Goal: Find specific page/section: Find specific page/section

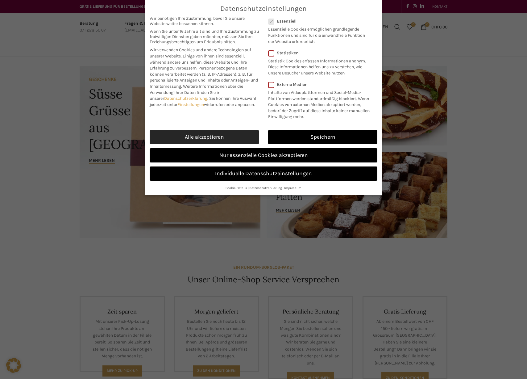
click at [198, 135] on link "Alle akzeptieren" at bounding box center [204, 137] width 109 height 14
checkbox input "true"
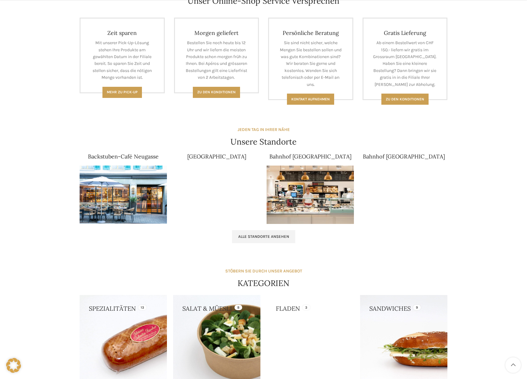
scroll to position [289, 0]
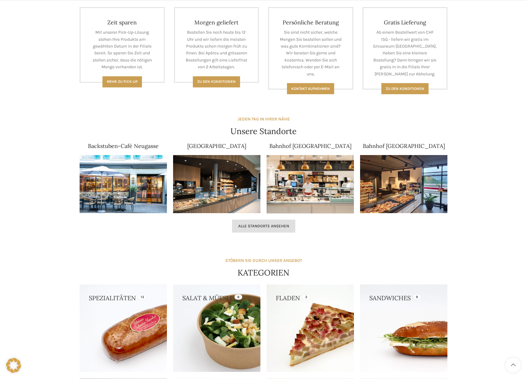
click at [262, 225] on span "Alle Standorte ansehen" at bounding box center [263, 225] width 51 height 5
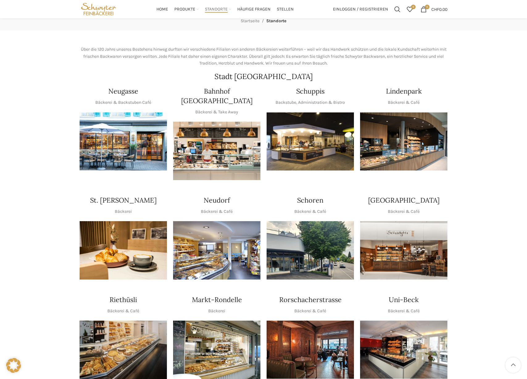
scroll to position [64, 0]
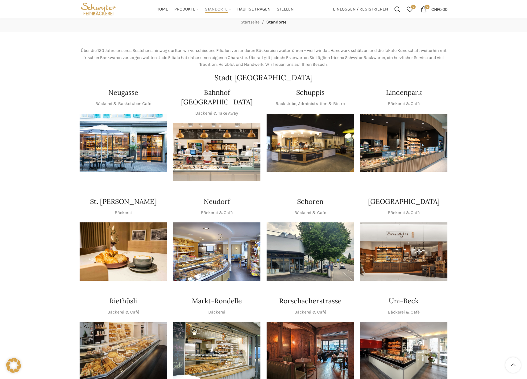
click at [325, 152] on img "1 / 1" at bounding box center [310, 143] width 87 height 58
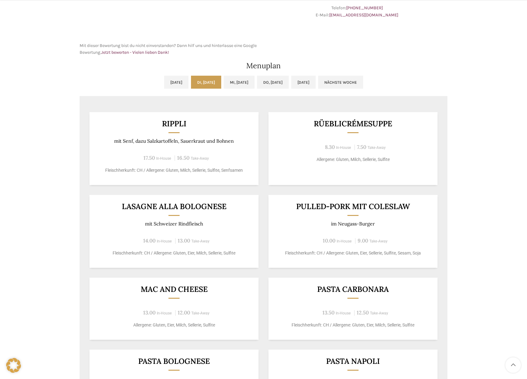
scroll to position [261, 0]
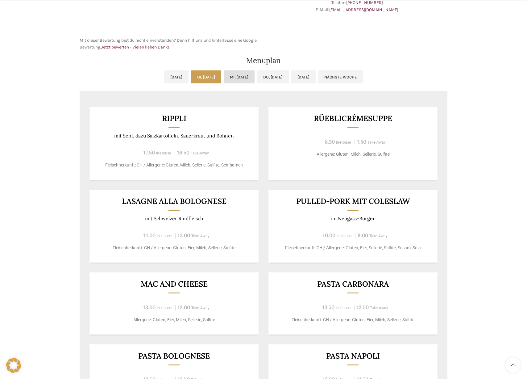
click at [232, 77] on link "Mi, [DATE]" at bounding box center [239, 76] width 31 height 13
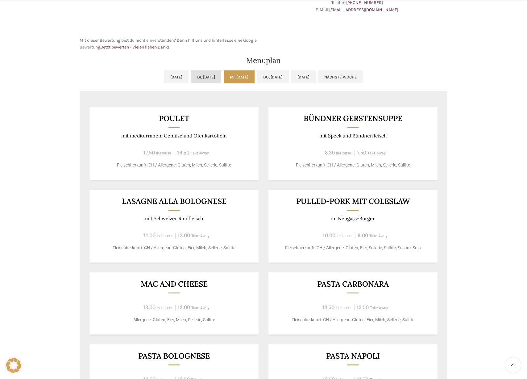
click at [201, 74] on link "Di, [DATE]" at bounding box center [206, 76] width 30 height 13
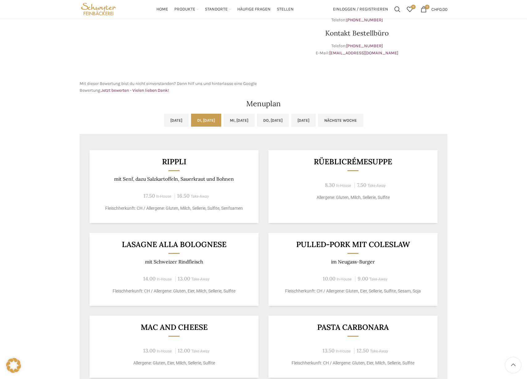
scroll to position [217, 0]
click at [235, 121] on link "Mi, [DATE]" at bounding box center [239, 120] width 31 height 13
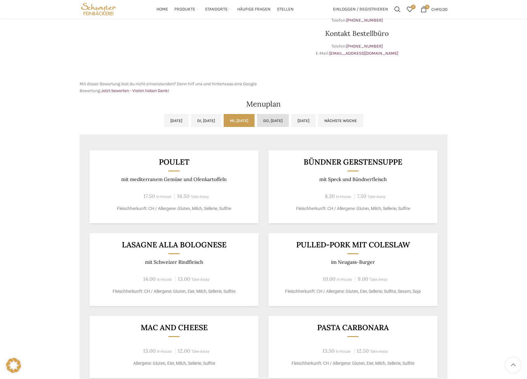
click at [289, 123] on link "Do, [DATE]" at bounding box center [273, 120] width 32 height 13
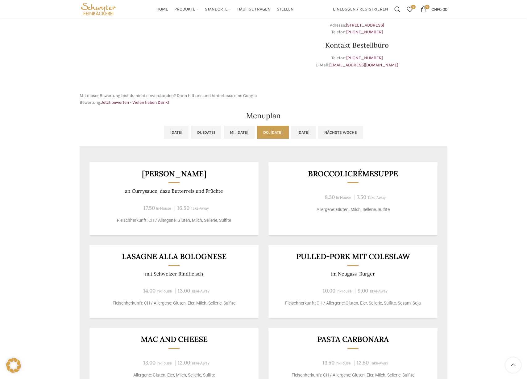
scroll to position [203, 0]
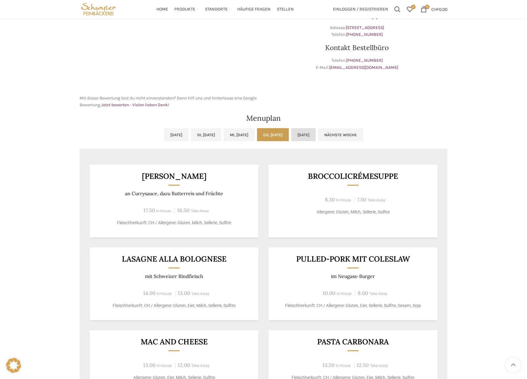
click at [316, 137] on link "[DATE]" at bounding box center [303, 134] width 24 height 13
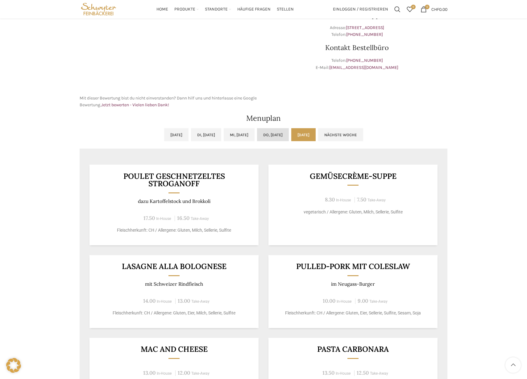
click at [284, 132] on link "Do, [DATE]" at bounding box center [273, 134] width 32 height 13
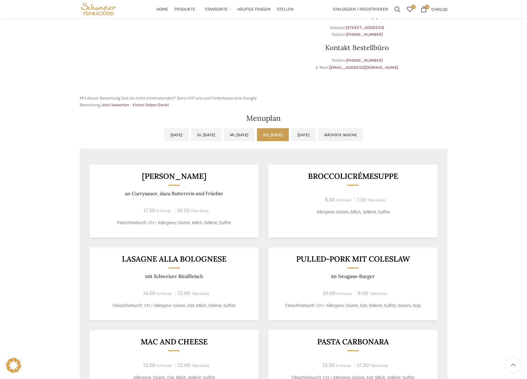
click at [264, 134] on link "Do, [DATE]" at bounding box center [273, 134] width 32 height 13
click at [206, 136] on link "Di, [DATE]" at bounding box center [206, 134] width 30 height 13
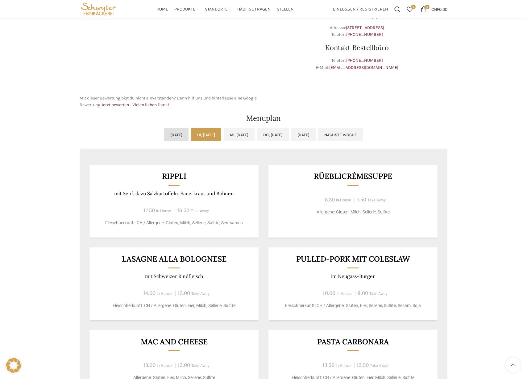
click at [164, 134] on link "[DATE]" at bounding box center [176, 134] width 24 height 13
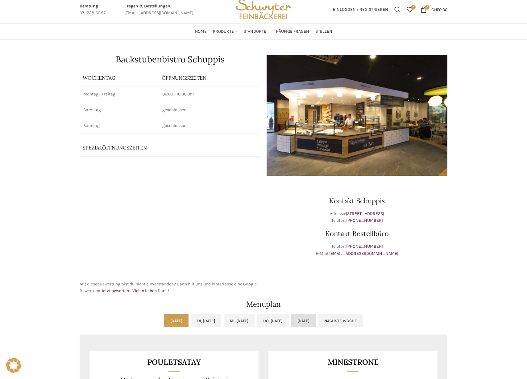
scroll to position [0, 0]
